Goal: Information Seeking & Learning: Learn about a topic

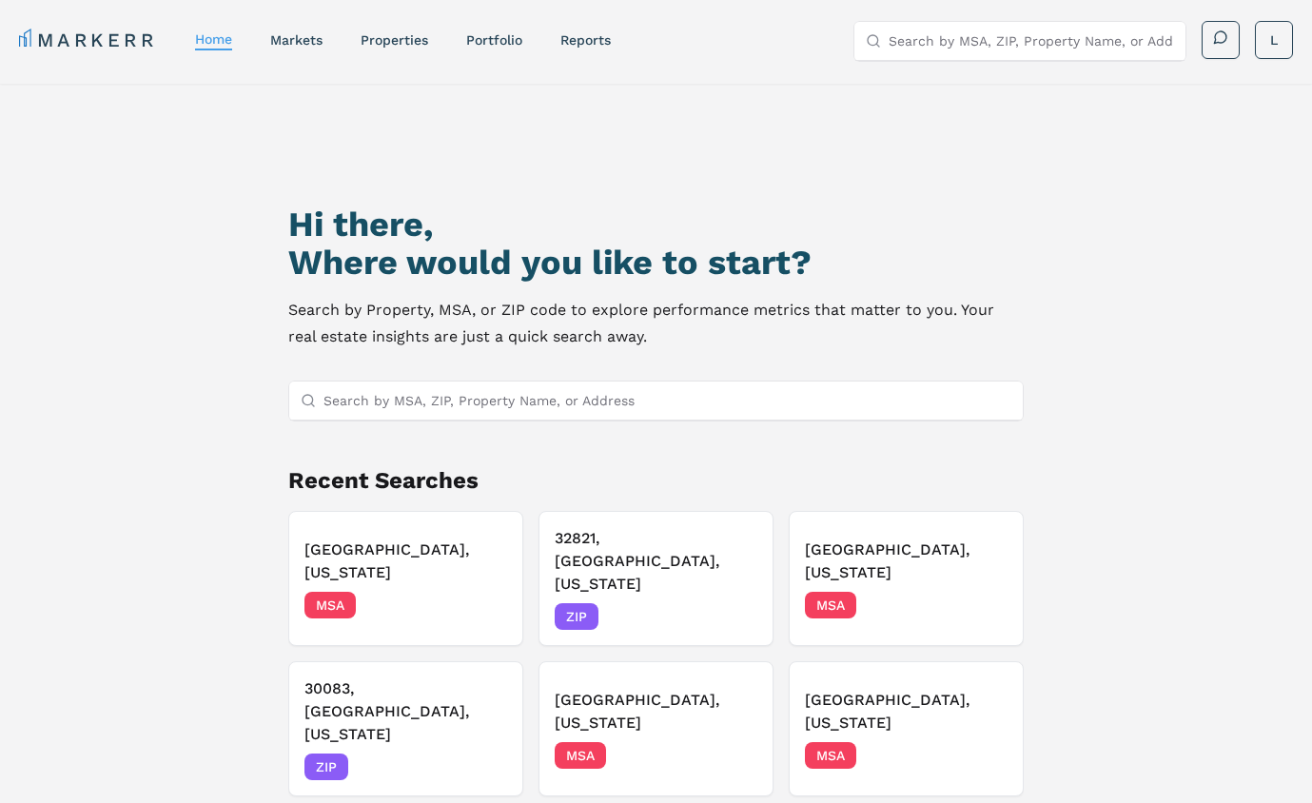
click at [520, 402] on input "Search by MSA, ZIP, Property Name, or Address" at bounding box center [668, 401] width 688 height 38
type input "vero beac"
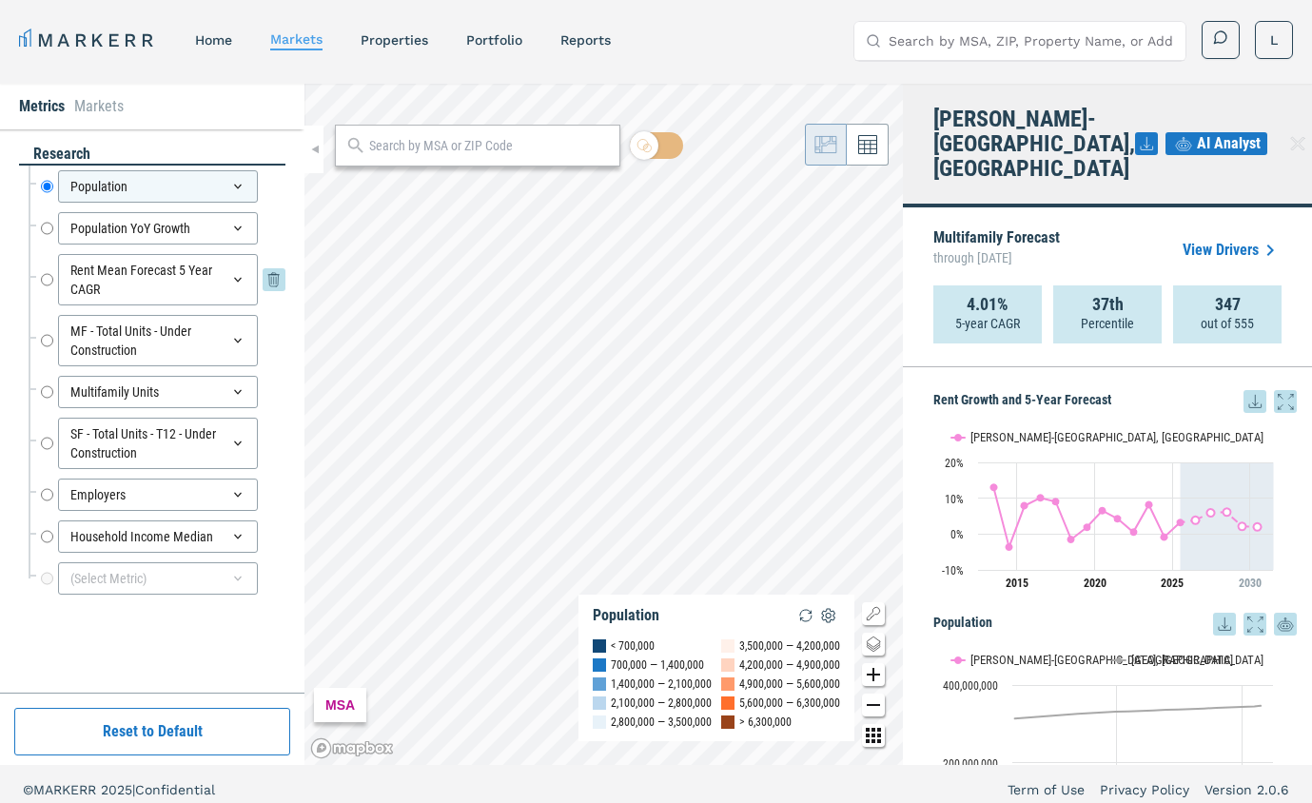
click at [44, 281] on input "Rent Mean Forecast 5 Year CAGR" at bounding box center [47, 279] width 12 height 51
radio input "false"
radio input "true"
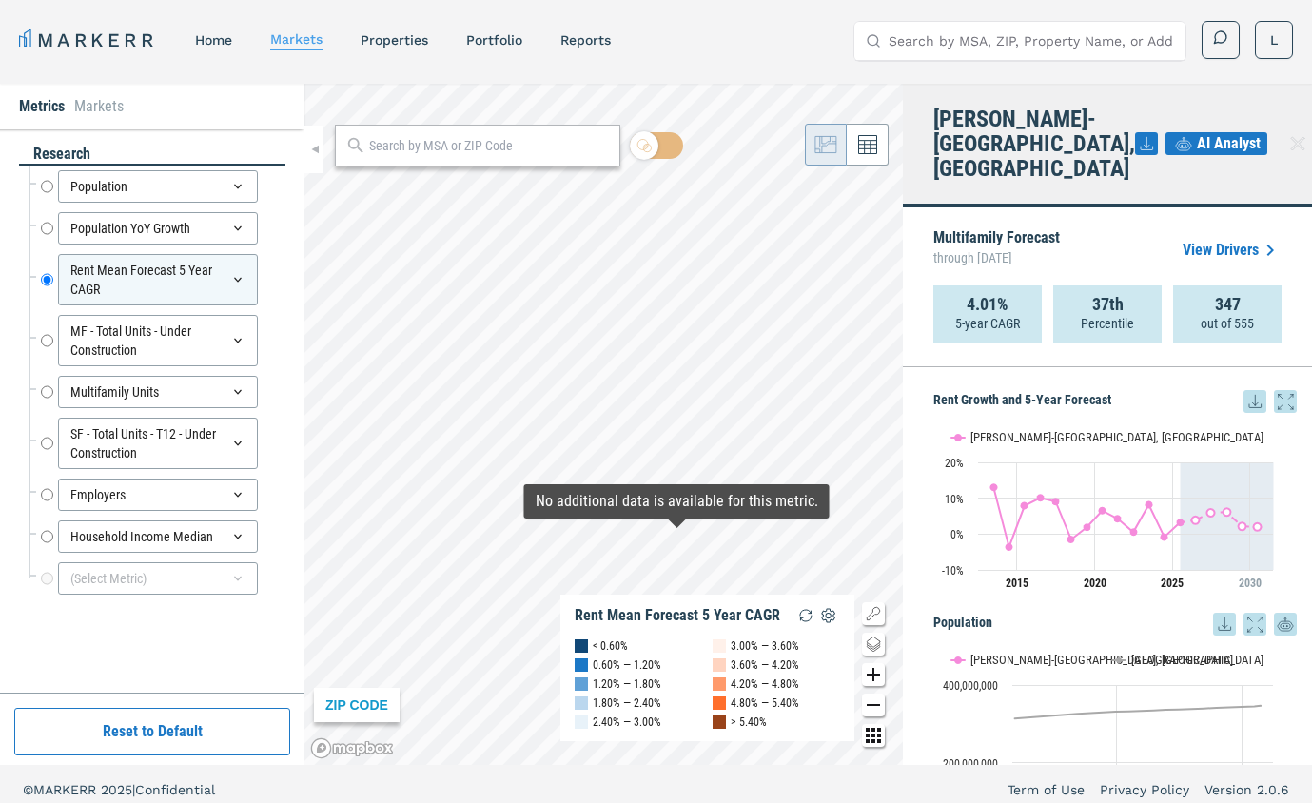
click at [679, 725] on div "ZIP CODE Rent Mean Forecast 5 Year CAGR < 0.60% 0.60% — 1.20% 1.20% — 1.80% 1.8…" at bounding box center [603, 424] width 599 height 681
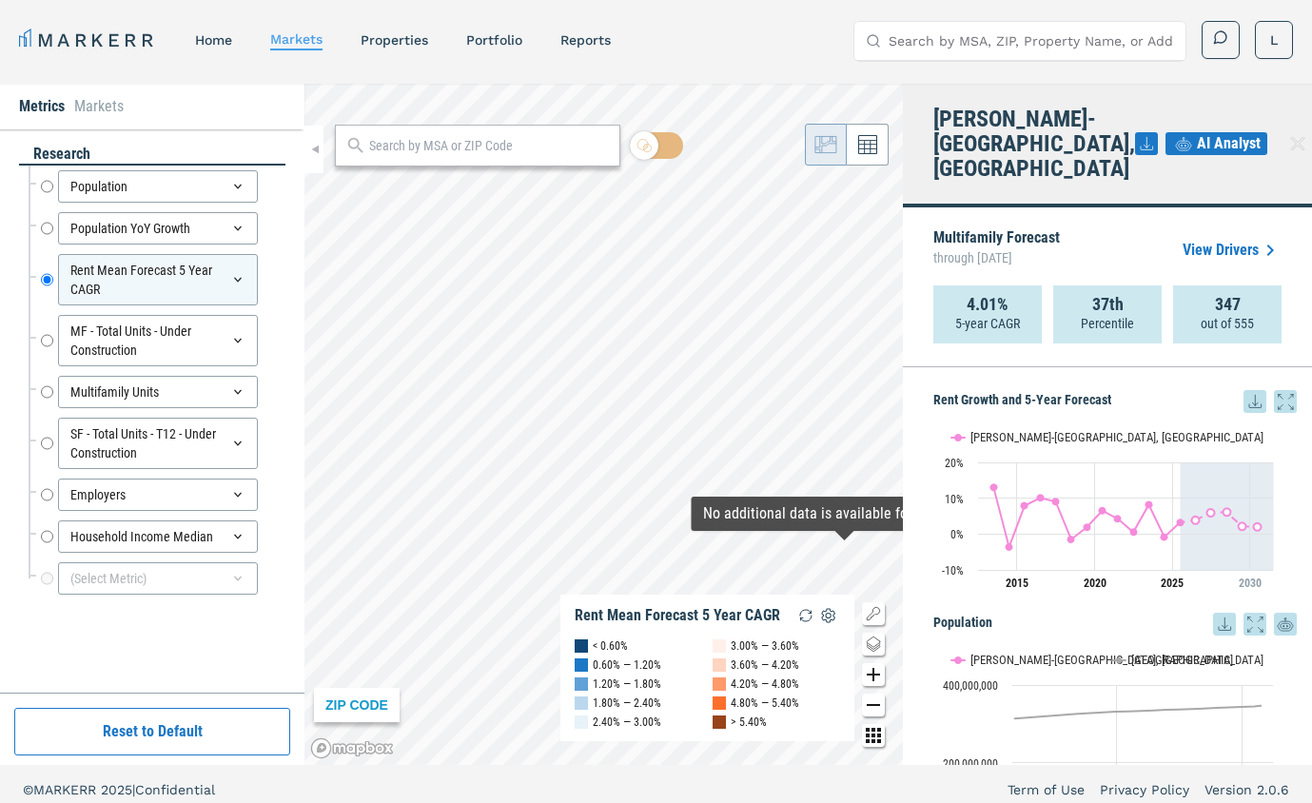
drag, startPoint x: 675, startPoint y: 280, endPoint x: 883, endPoint y: 596, distance: 378.4
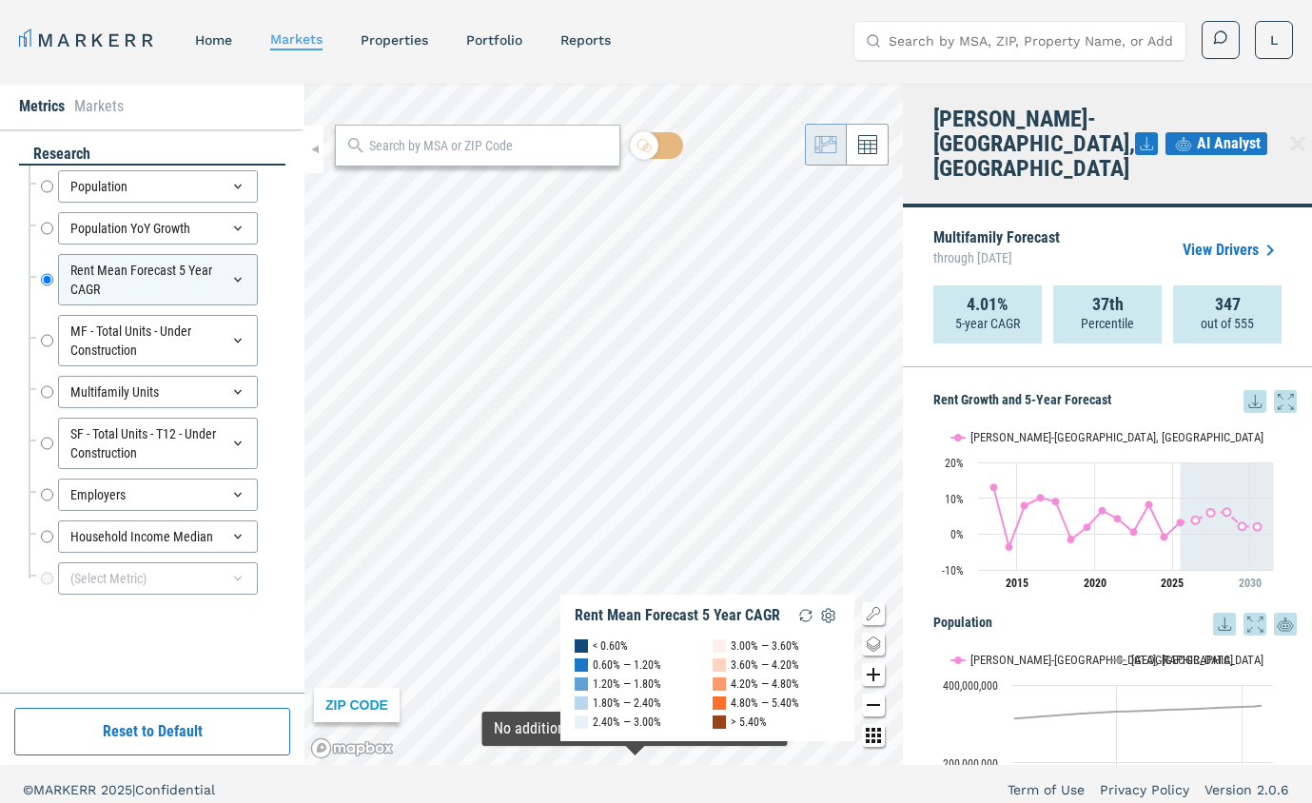
click at [637, 768] on div "MARKERR home markets properties Portfolio reports Search by MSA, ZIP, Property …" at bounding box center [656, 407] width 1312 height 815
